Goal: Task Accomplishment & Management: Use online tool/utility

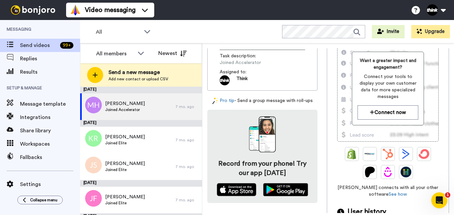
scroll to position [100, 0]
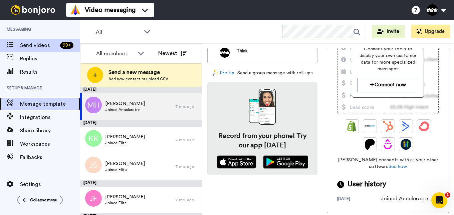
click at [33, 104] on span "Message template" at bounding box center [50, 104] width 60 height 8
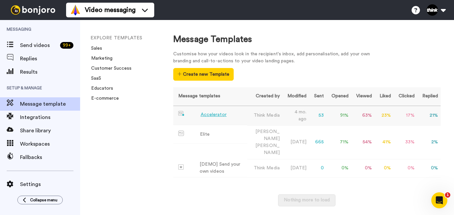
click at [214, 113] on div "Accelerator" at bounding box center [214, 115] width 26 height 7
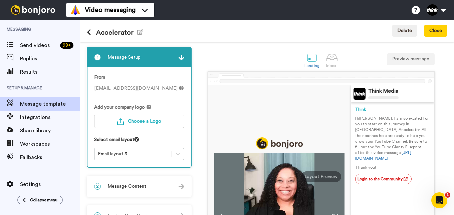
drag, startPoint x: 383, startPoint y: 160, endPoint x: 404, endPoint y: 135, distance: 32.5
click at [404, 135] on p "Hi Tom , I am so excited for you to start on this journey in VRA Accelerator. A…" at bounding box center [392, 139] width 75 height 46
copy p "Be sure to fill out the YouTube Clarity Blueprint after this video message. htt…"
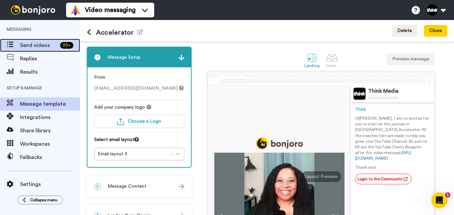
click at [41, 46] on span "Send videos" at bounding box center [38, 45] width 37 height 8
